Goal: Information Seeking & Learning: Learn about a topic

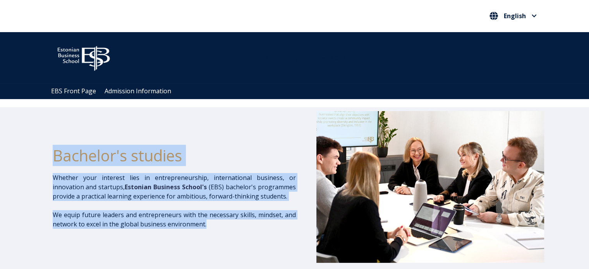
drag, startPoint x: 51, startPoint y: 178, endPoint x: 213, endPoint y: 229, distance: 169.7
click at [213, 229] on div "Bachelor's studies Whether your interest lies in entrepreneurship, internationa…" at bounding box center [294, 188] width 589 height 162
click at [264, 139] on div "Bachelor's studies" at bounding box center [174, 155] width 243 height 35
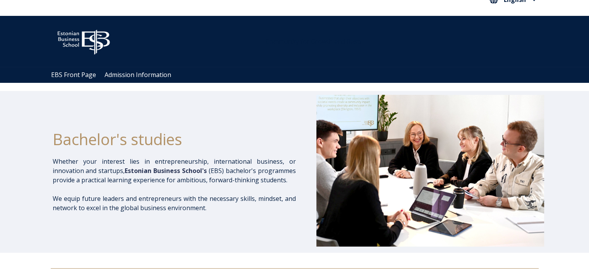
scroll to position [10, 0]
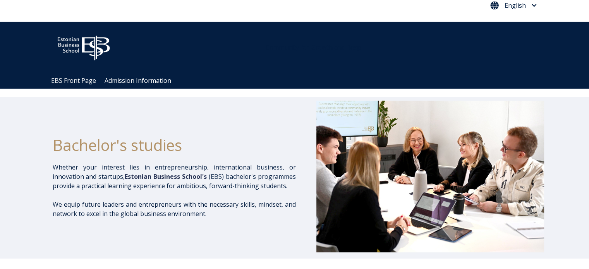
click at [533, 1] on span "English" at bounding box center [514, 5] width 46 height 9
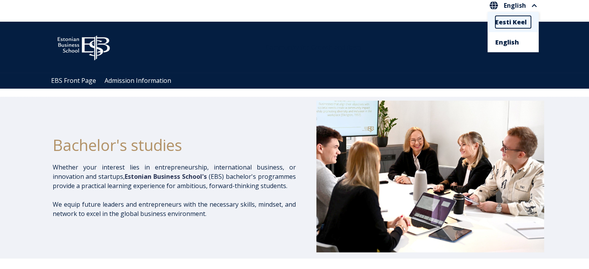
click at [513, 25] on link "Eesti Keel" at bounding box center [514, 22] width 36 height 12
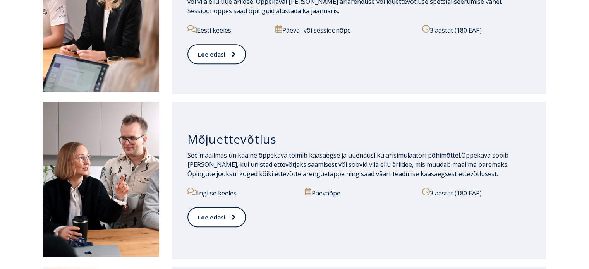
scroll to position [496, 0]
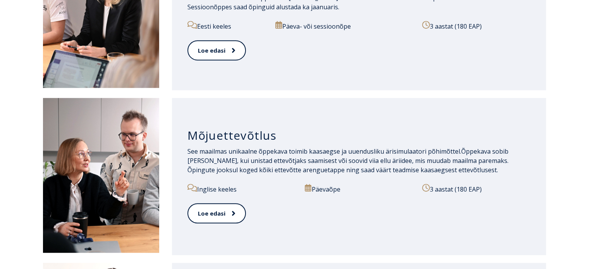
drag, startPoint x: 594, startPoint y: 22, endPoint x: 595, endPoint y: 98, distance: 76.7
click at [198, 209] on link "Loe edasi" at bounding box center [217, 213] width 58 height 21
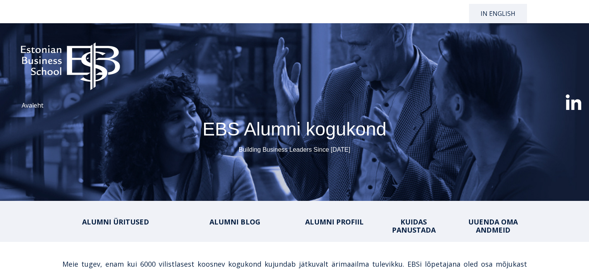
select select "**"
click at [39, 103] on link "Avaleht" at bounding box center [33, 105] width 22 height 9
